Goal: Register for event/course

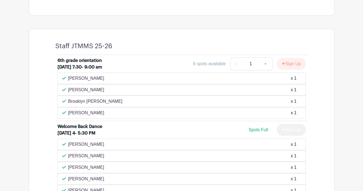
scroll to position [202, 0]
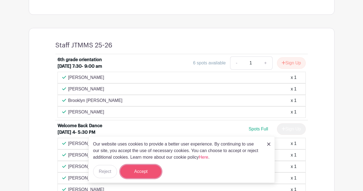
click at [139, 171] on button "Accept" at bounding box center [140, 171] width 41 height 13
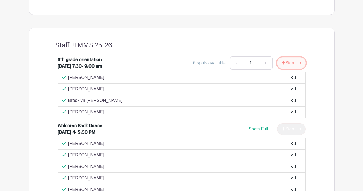
click at [287, 68] on button "Sign Up" at bounding box center [291, 63] width 29 height 12
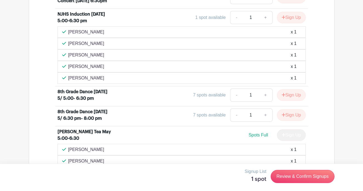
scroll to position [570, 0]
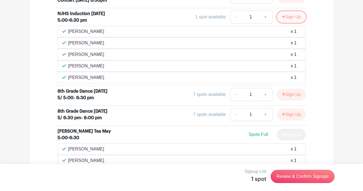
click at [300, 23] on button "Sign Up" at bounding box center [291, 17] width 29 height 12
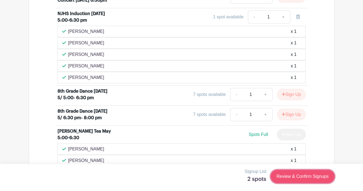
click at [297, 176] on link "Review & Confirm Signups" at bounding box center [303, 176] width 64 height 13
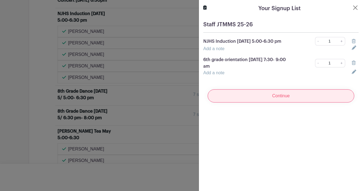
click at [298, 95] on input "Continue" at bounding box center [281, 95] width 147 height 13
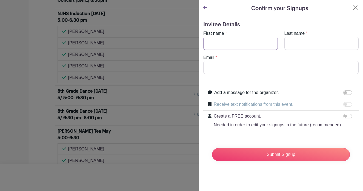
click at [266, 45] on input "First name" at bounding box center [241, 43] width 75 height 13
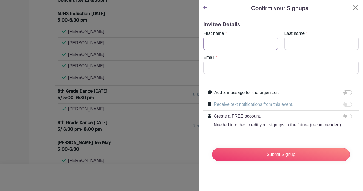
click at [253, 45] on input "First name" at bounding box center [241, 43] width 75 height 13
type input "[PERSON_NAME]"
type input "[EMAIL_ADDRESS][DOMAIN_NAME]"
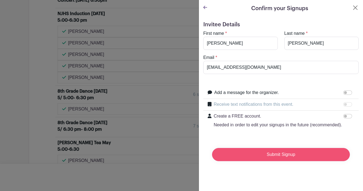
click at [253, 155] on input "Submit Signup" at bounding box center [281, 154] width 138 height 13
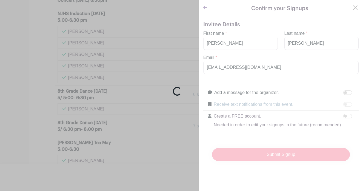
scroll to position [582, 0]
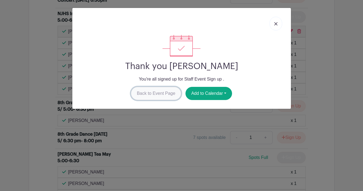
click at [148, 94] on link "Back to Event Page" at bounding box center [156, 93] width 50 height 13
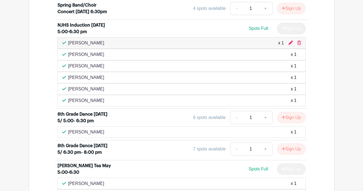
scroll to position [605, 0]
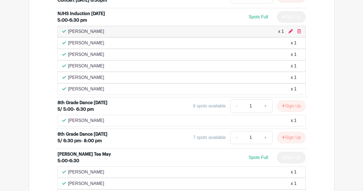
click at [329, 57] on div "Staff JTMMS 25-26 6th grade orientation [DATE] 7:30- 9:00 am 3 spots available …" at bounding box center [182, 14] width 306 height 778
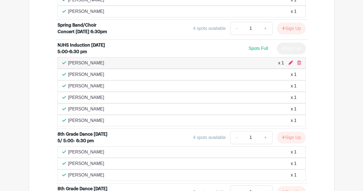
scroll to position [654, 0]
click at [332, 91] on div "Staff JTMMS 25-26 6th grade orientation [DATE] 7:30- 9:00 am 3 spots available …" at bounding box center [182, 21] width 306 height 893
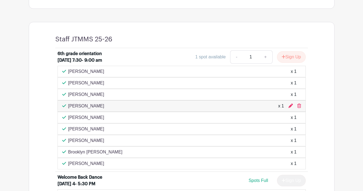
scroll to position [208, 0]
